Goal: Browse casually

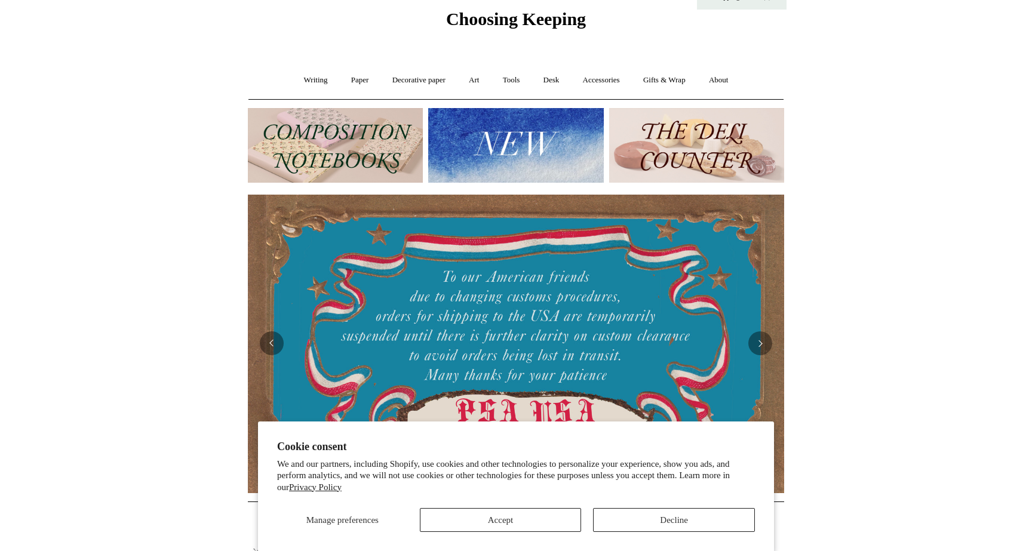
scroll to position [46, 0]
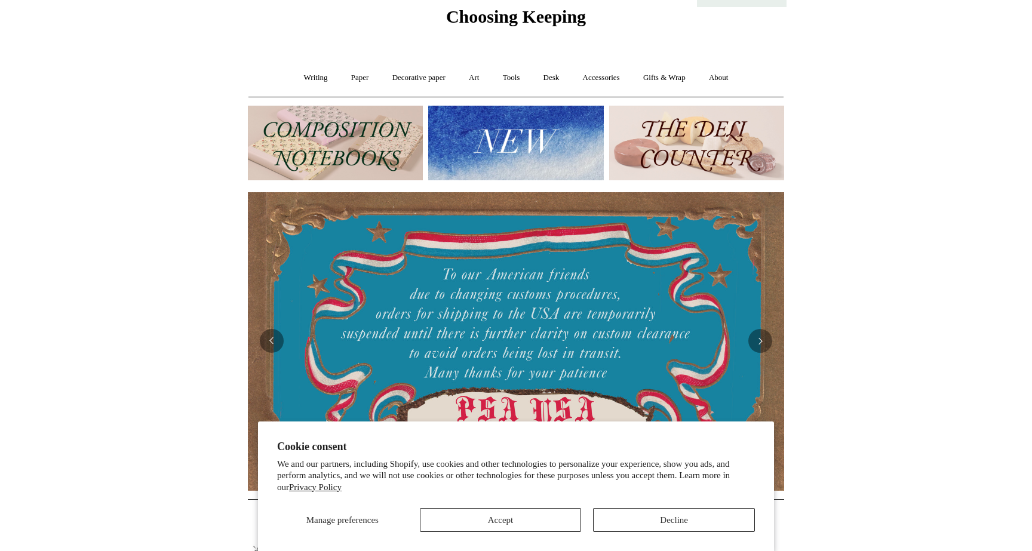
click at [652, 153] on img at bounding box center [696, 143] width 175 height 75
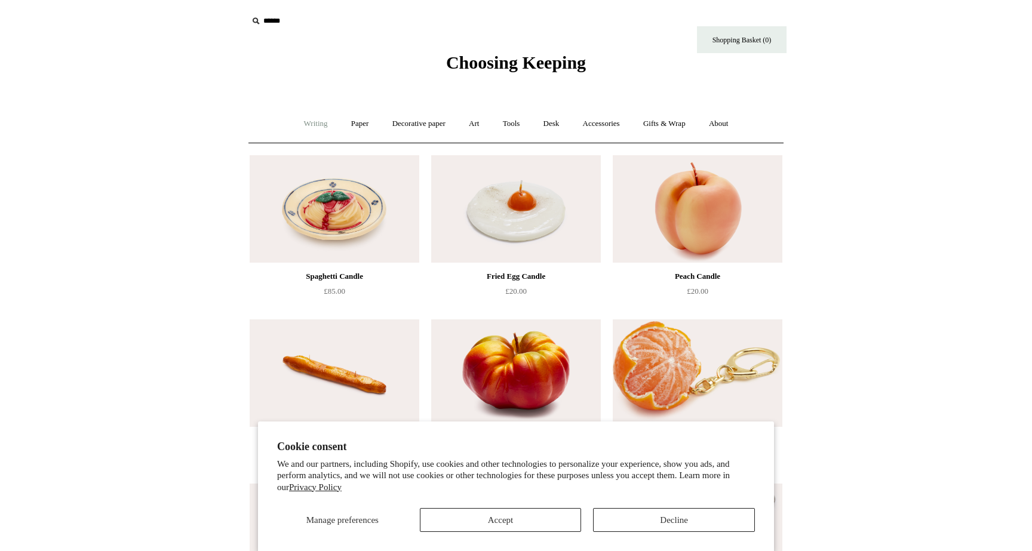
click at [311, 129] on link "Writing +" at bounding box center [315, 124] width 45 height 32
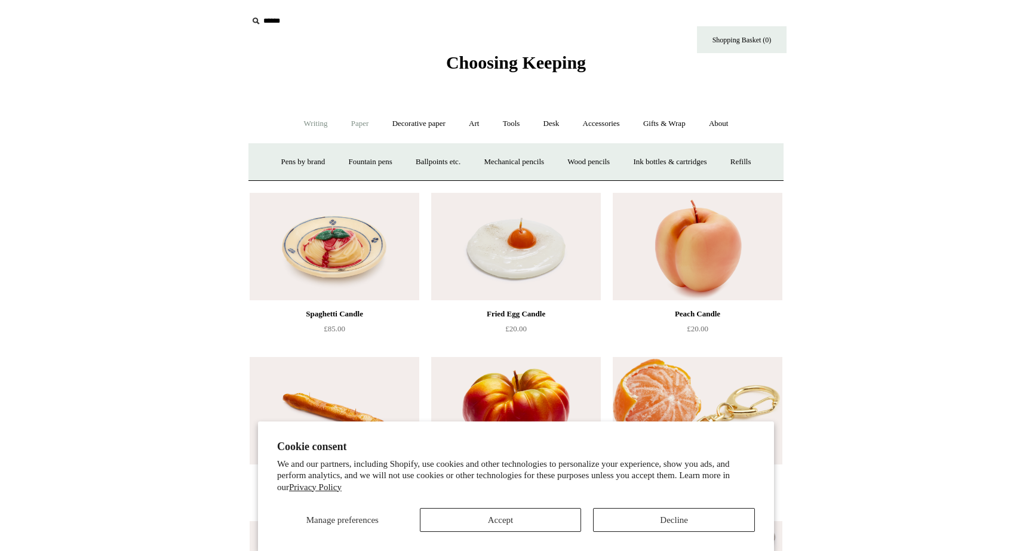
click at [357, 124] on link "Paper +" at bounding box center [359, 124] width 39 height 32
click at [401, 125] on link "Decorative paper +" at bounding box center [419, 124] width 75 height 32
click at [459, 53] on span "Choosing Keeping" at bounding box center [516, 63] width 140 height 20
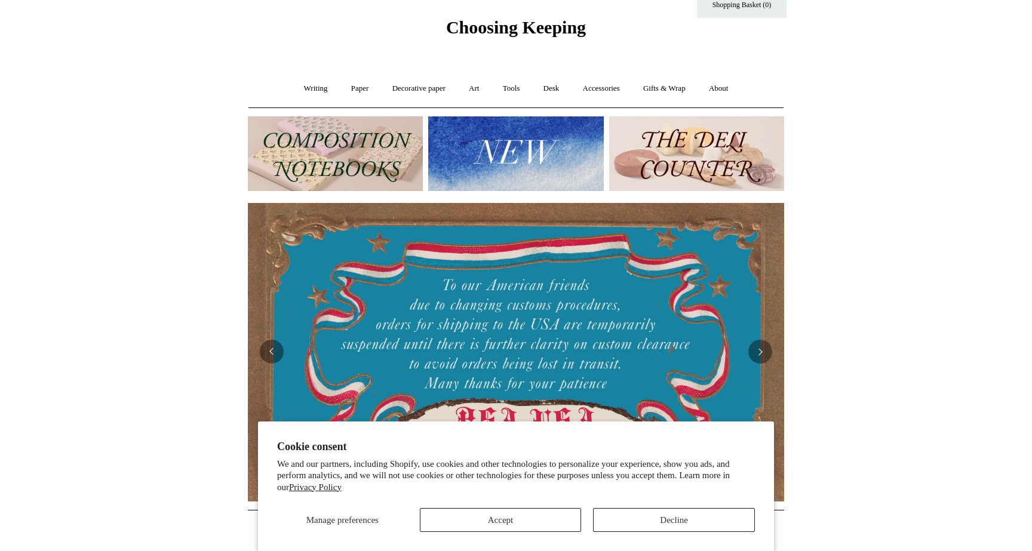
scroll to position [36, 0]
click at [510, 142] on img at bounding box center [515, 153] width 175 height 75
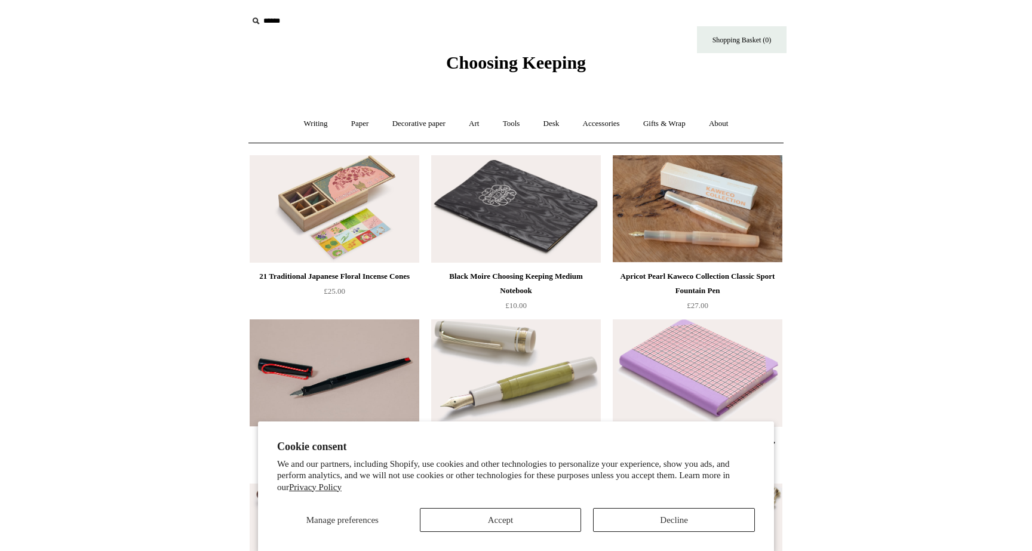
click at [463, 60] on span "Choosing Keeping" at bounding box center [516, 63] width 140 height 20
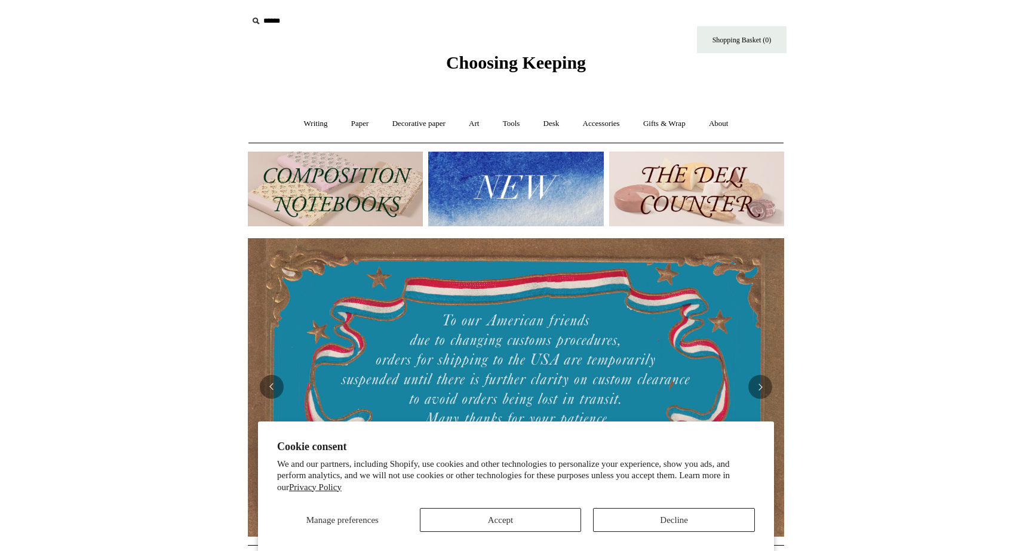
click at [742, 166] on img at bounding box center [696, 189] width 175 height 75
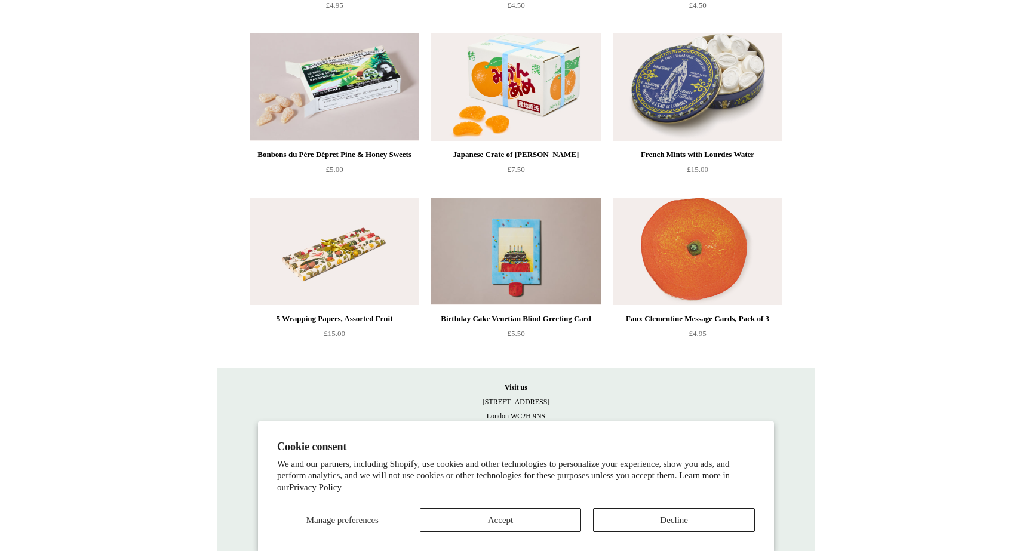
scroll to position [1106, 0]
